Goal: Information Seeking & Learning: Learn about a topic

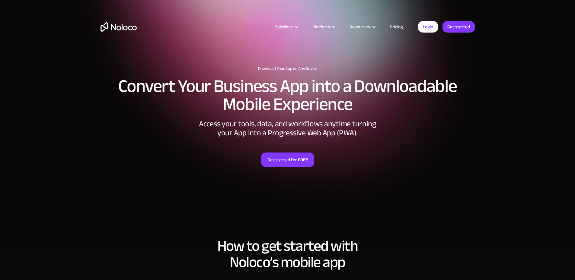
click at [122, 96] on h2 "Convert Your Business App into a Downloadable Mobile Experience" at bounding box center [288, 95] width 374 height 36
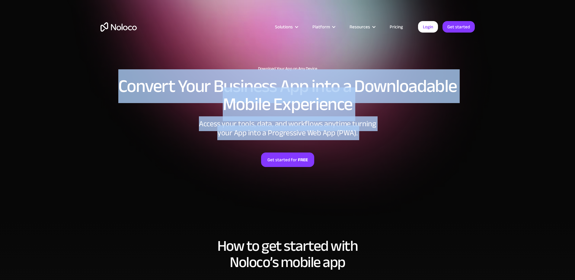
drag, startPoint x: 122, startPoint y: 96, endPoint x: 371, endPoint y: 133, distance: 251.5
click at [371, 133] on div "Download Your App on Any Device Convert Your Business App into a Downloadable M…" at bounding box center [287, 134] width 386 height 149
click at [371, 133] on div "Access your tools, data, and workflows anytime turning your App into a Progress…" at bounding box center [287, 129] width 181 height 18
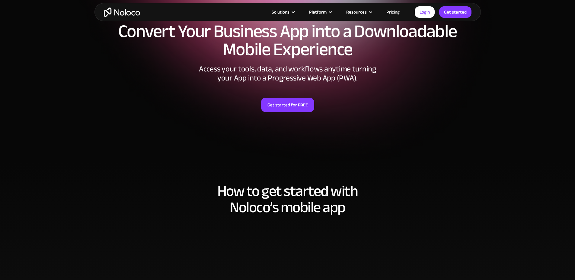
scroll to position [121, 0]
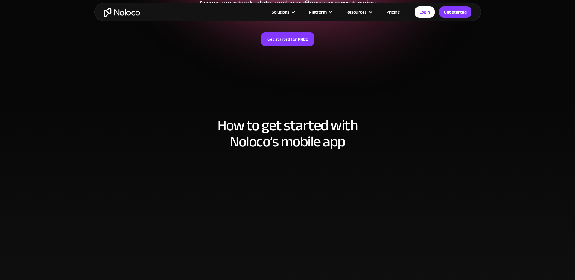
click at [229, 121] on h2 "How to get started with [PERSON_NAME]’s mobile app" at bounding box center [288, 133] width 374 height 33
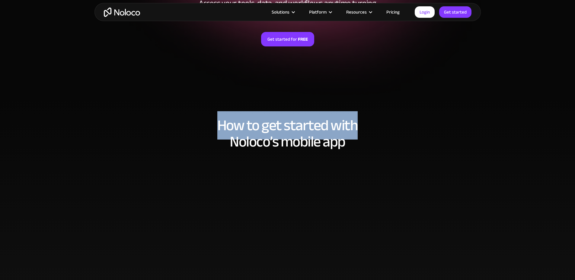
drag, startPoint x: 229, startPoint y: 121, endPoint x: 352, endPoint y: 133, distance: 124.0
click at [352, 133] on h2 "How to get started with [PERSON_NAME]’s mobile app" at bounding box center [288, 133] width 374 height 33
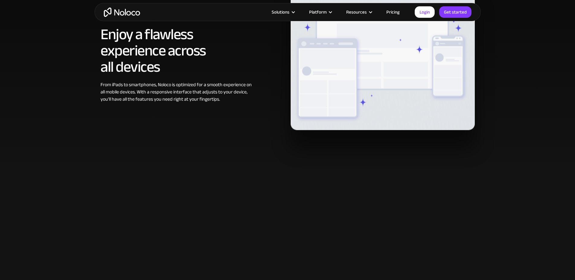
scroll to position [241, 0]
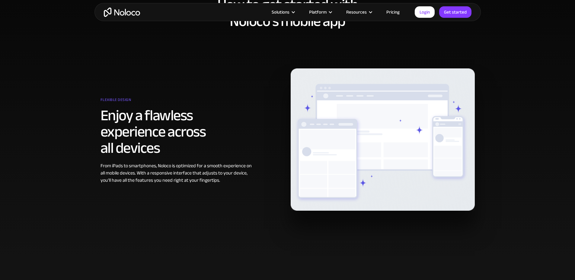
click at [92, 117] on section "How to get started with Noloco’s mobile app Flexible design Enjoy a flawless ex…" at bounding box center [287, 118] width 575 height 284
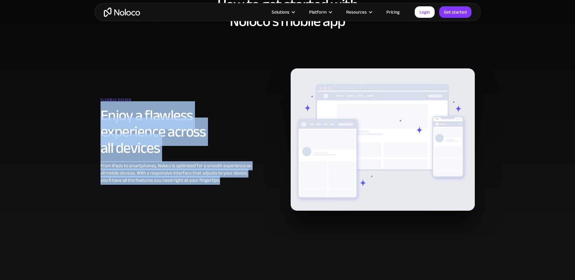
drag, startPoint x: 98, startPoint y: 119, endPoint x: 231, endPoint y: 196, distance: 152.9
click at [230, 196] on section "How to get started with Noloco’s mobile app Flexible design Enjoy a flawless ex…" at bounding box center [287, 118] width 575 height 284
click at [232, 196] on div "Flexible design Enjoy a flawless experience across all devices From iPads to sm…" at bounding box center [287, 140] width 380 height 142
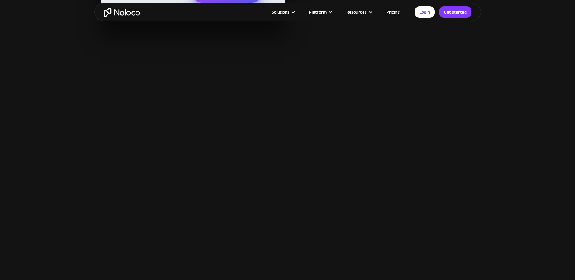
scroll to position [664, 0]
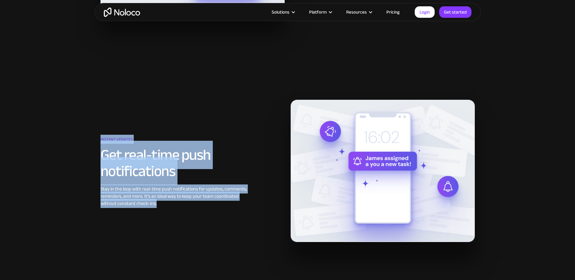
drag, startPoint x: 84, startPoint y: 144, endPoint x: 225, endPoint y: 219, distance: 159.7
click at [225, 219] on section "Instant updates Get real-time push notifications Stay in the loop with real-tim…" at bounding box center [287, 177] width 575 height 227
click at [225, 219] on div "Instant updates Get real-time push notifications Stay in the loop with real-tim…" at bounding box center [287, 171] width 380 height 142
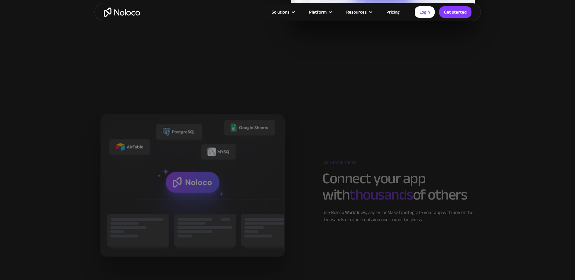
scroll to position [906, 0]
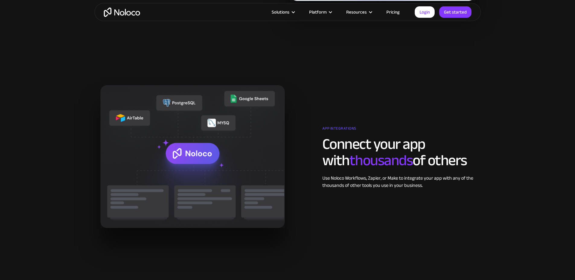
click at [350, 152] on span "thousands" at bounding box center [381, 160] width 63 height 28
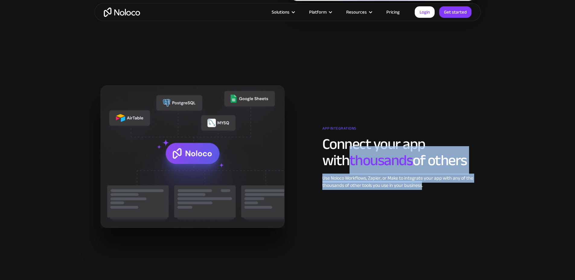
drag, startPoint x: 339, startPoint y: 152, endPoint x: 416, endPoint y: 186, distance: 84.5
click at [416, 186] on div "App integrations Connect your app with thousands of others Use Noloco Workflows…" at bounding box center [398, 156] width 152 height 65
click at [416, 186] on div "Use Noloco Workflows, Zapier, or Make to integrate your app with any of the tho…" at bounding box center [398, 182] width 152 height 14
drag, startPoint x: 416, startPoint y: 186, endPoint x: 353, endPoint y: 144, distance: 75.2
click at [353, 144] on div "App integrations Connect your app with thousands of others Use Noloco Workflows…" at bounding box center [398, 156] width 152 height 65
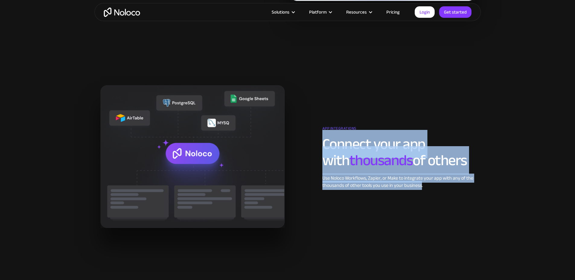
click at [353, 144] on h2 "Connect your app with thousands of others" at bounding box center [398, 152] width 152 height 33
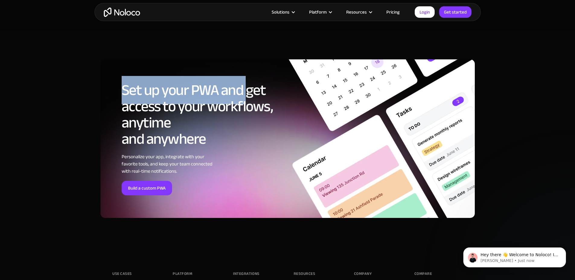
scroll to position [0, 0]
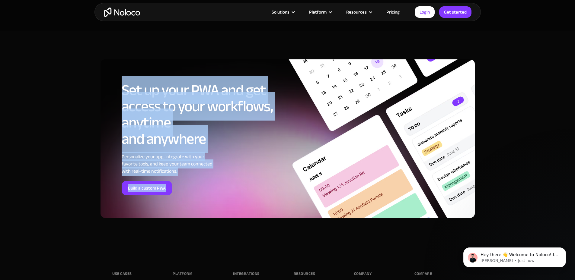
drag, startPoint x: 110, startPoint y: 85, endPoint x: 205, endPoint y: 177, distance: 131.5
click at [205, 177] on div "Set up your PWA and get access to your workflows, anytime and anywhere Personal…" at bounding box center [288, 138] width 374 height 159
click at [205, 177] on div "Set up your PWA and get access to your workflows, anytime and anywhere Personal…" at bounding box center [198, 138] width 152 height 113
drag, startPoint x: 205, startPoint y: 177, endPoint x: 109, endPoint y: 81, distance: 135.7
click at [109, 81] on div "Set up your PWA and get access to your workflows, anytime and anywhere Personal…" at bounding box center [288, 138] width 374 height 159
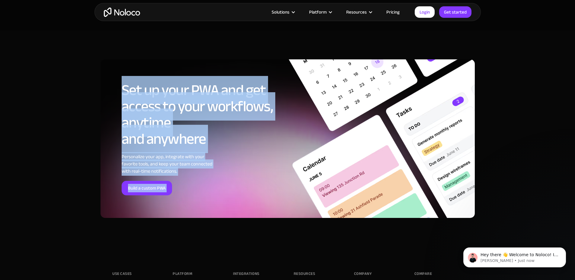
click at [109, 81] on div "Set up your PWA and get access to your workflows, anytime and anywhere Personal…" at bounding box center [288, 138] width 374 height 159
drag, startPoint x: 109, startPoint y: 81, endPoint x: 206, endPoint y: 180, distance: 138.8
click at [206, 180] on div "Set up your PWA and get access to your workflows, anytime and anywhere Personal…" at bounding box center [288, 138] width 374 height 159
click at [206, 181] on div "Set up your PWA and get access to your workflows, anytime and anywhere Personal…" at bounding box center [198, 138] width 152 height 113
click at [187, 147] on h2 "Set up your PWA and get access to your workflows, anytime and anywhere" at bounding box center [198, 114] width 152 height 65
